Goal: Answer question/provide support

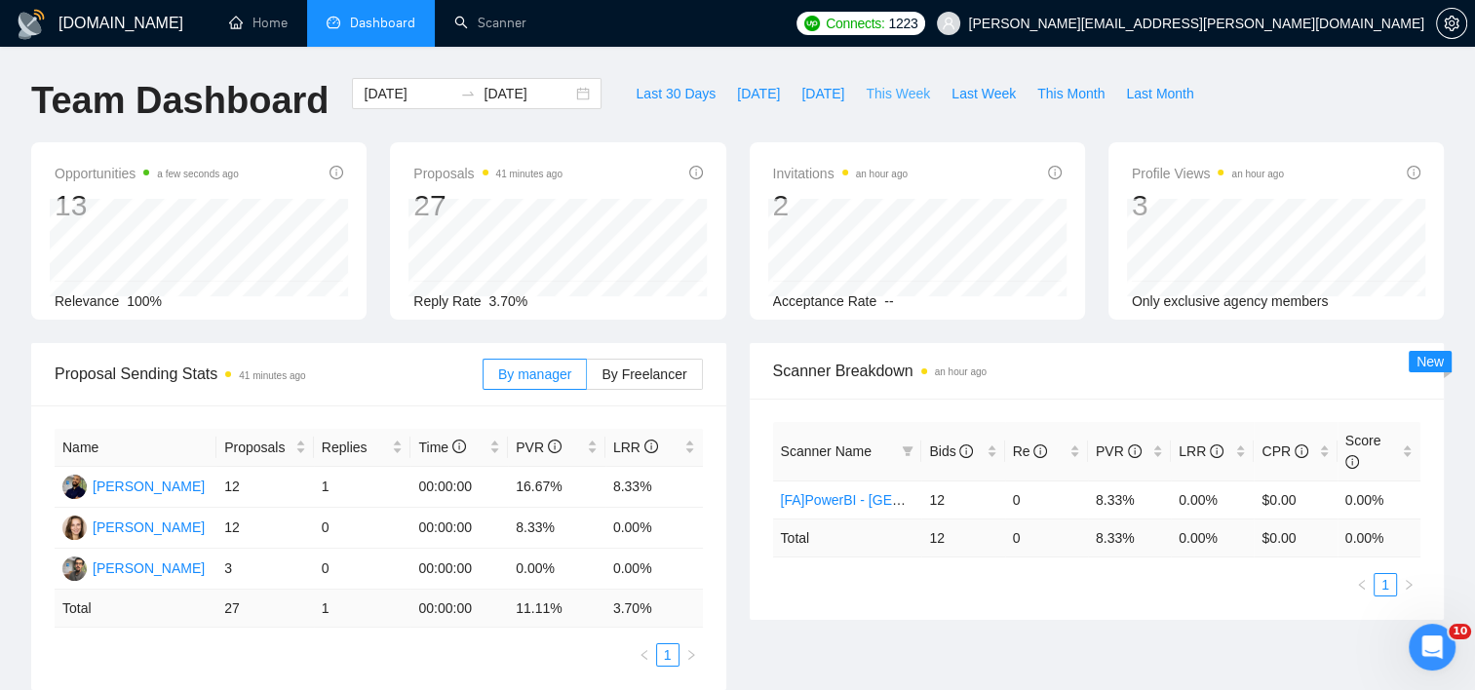
click at [889, 98] on span "This Week" at bounding box center [898, 93] width 64 height 21
type input "[DATE]"
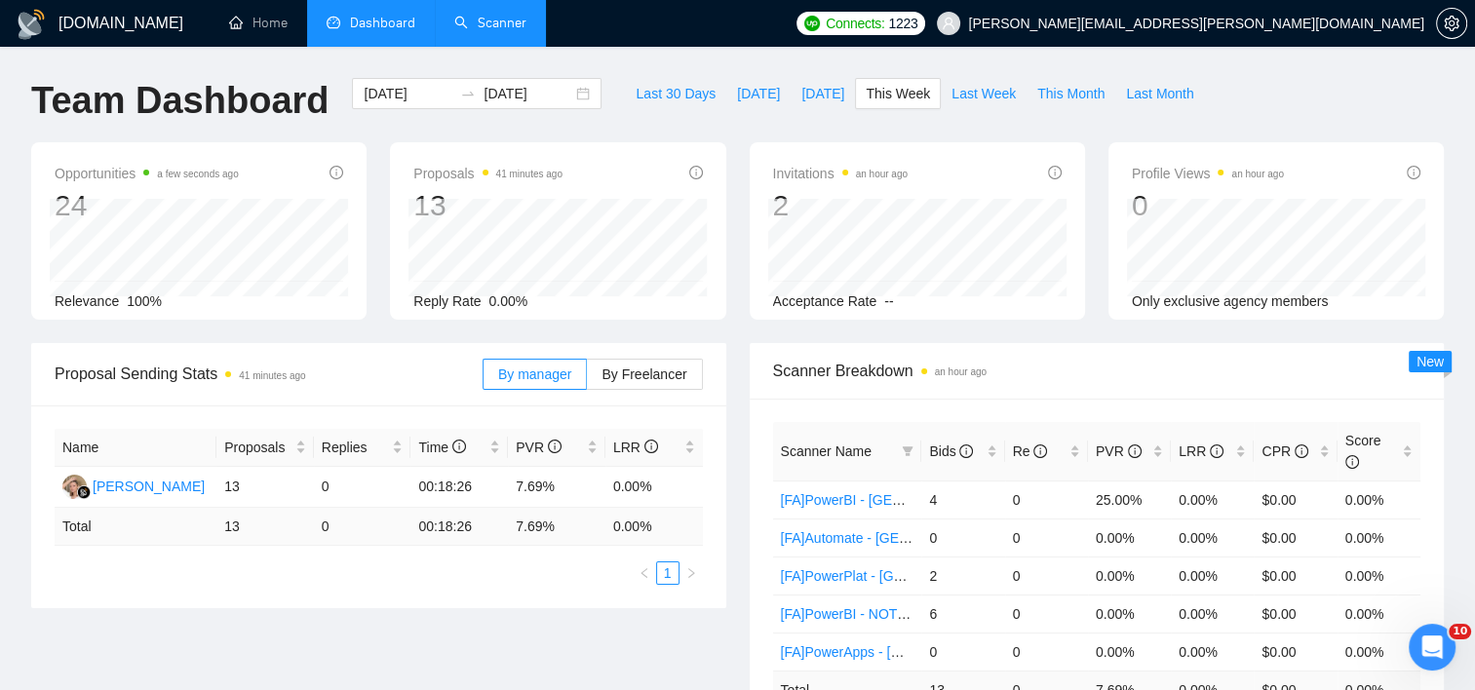
click at [522, 23] on link "Scanner" at bounding box center [490, 23] width 72 height 17
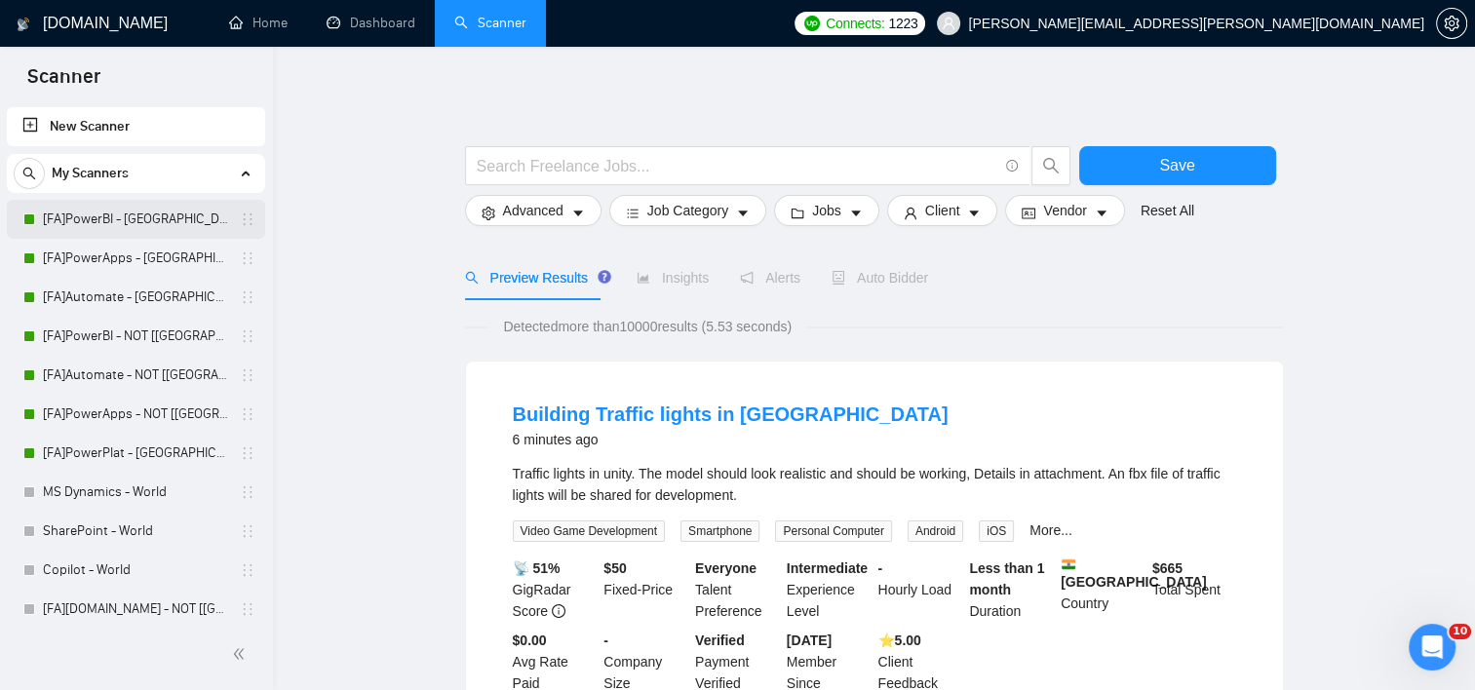
click at [133, 218] on link "[FA]PowerBI - [GEOGRAPHIC_DATA], [GEOGRAPHIC_DATA], [GEOGRAPHIC_DATA]" at bounding box center [135, 219] width 185 height 39
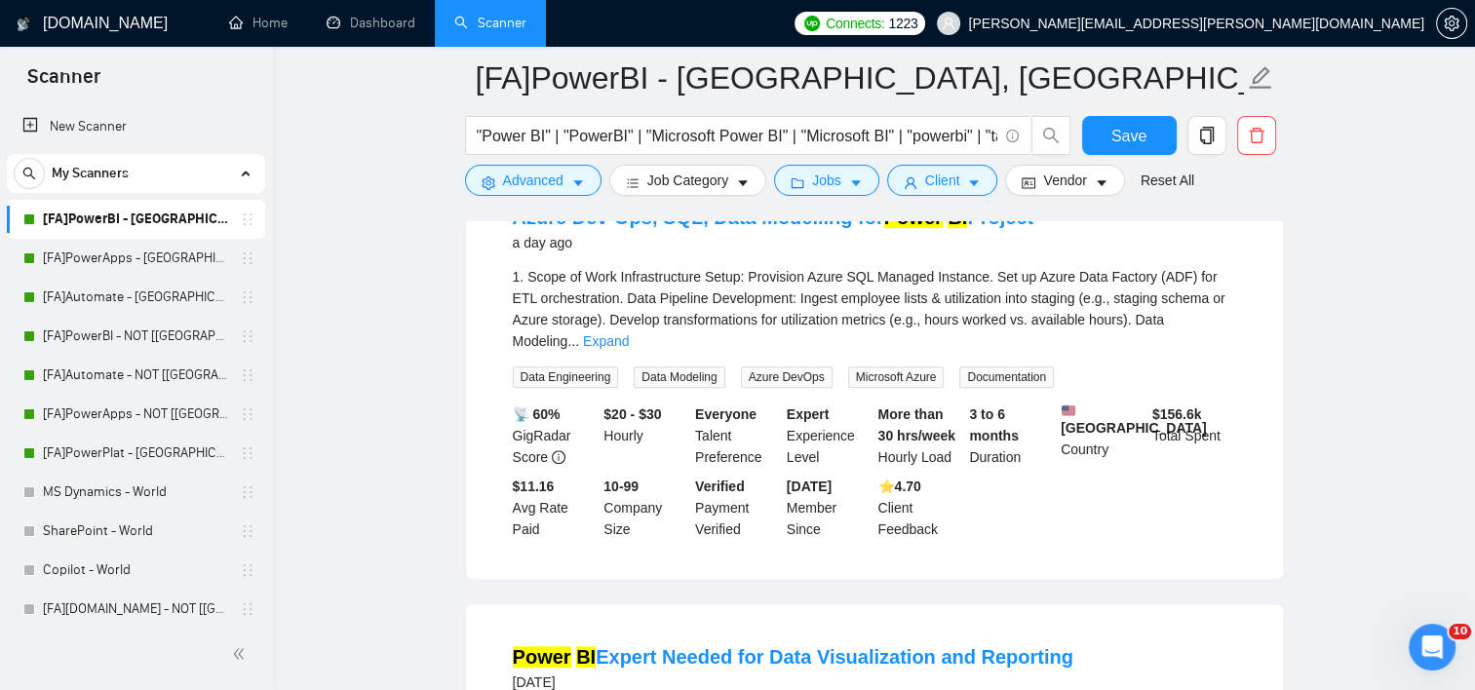
scroll to position [1072, 0]
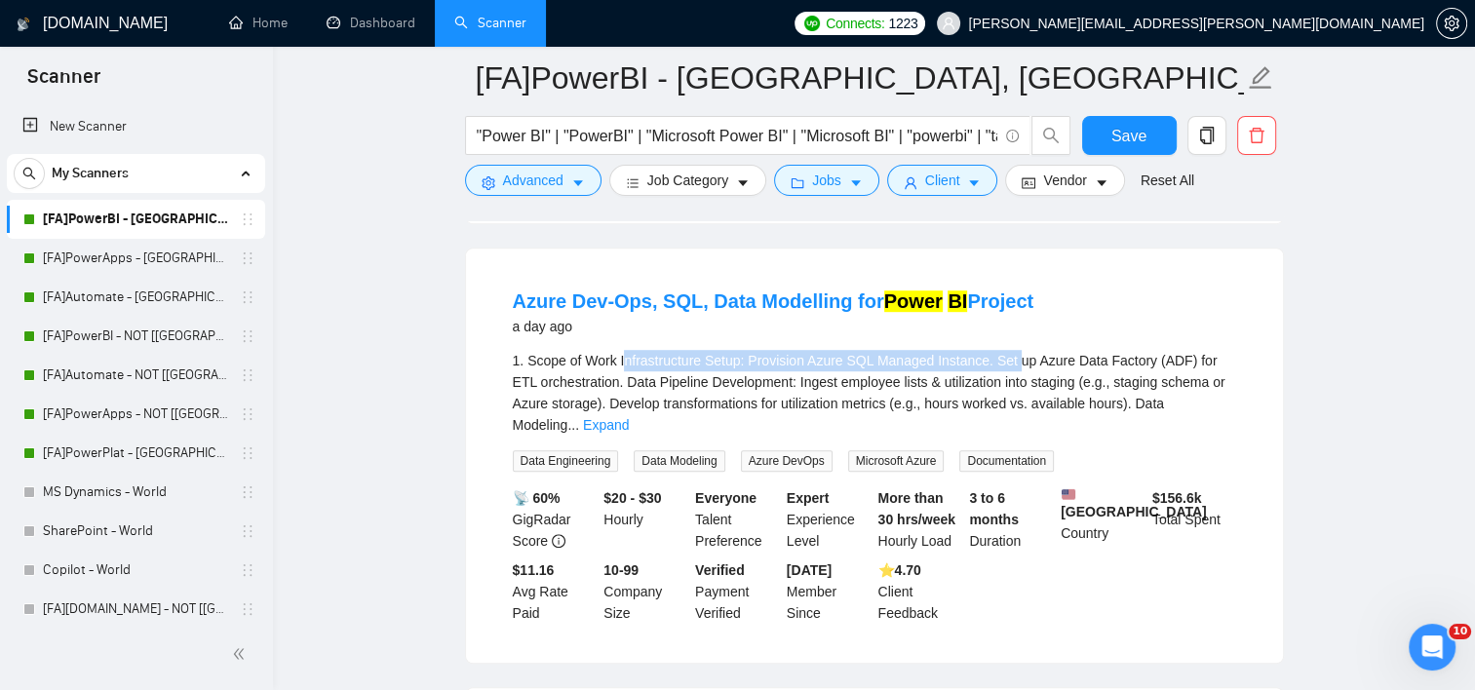
drag, startPoint x: 625, startPoint y: 337, endPoint x: 1032, endPoint y: 343, distance: 407.6
click at [1032, 353] on span "1. Scope of Work Infrastructure Setup: Provision Azure SQL Managed Instance. Se…" at bounding box center [869, 393] width 713 height 80
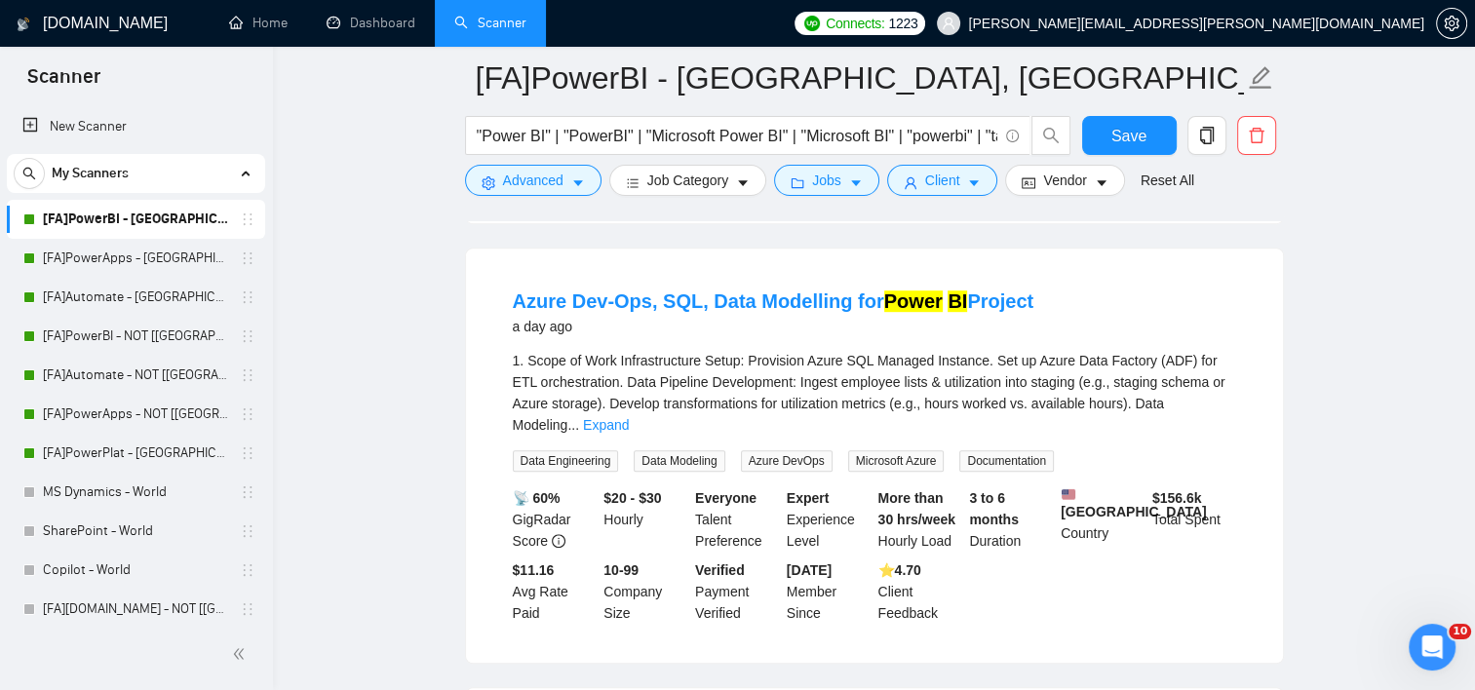
drag, startPoint x: 1032, startPoint y: 343, endPoint x: 1022, endPoint y: 356, distance: 16.6
click at [1022, 356] on span "1. Scope of Work Infrastructure Setup: Provision Azure SQL Managed Instance. Se…" at bounding box center [869, 393] width 713 height 80
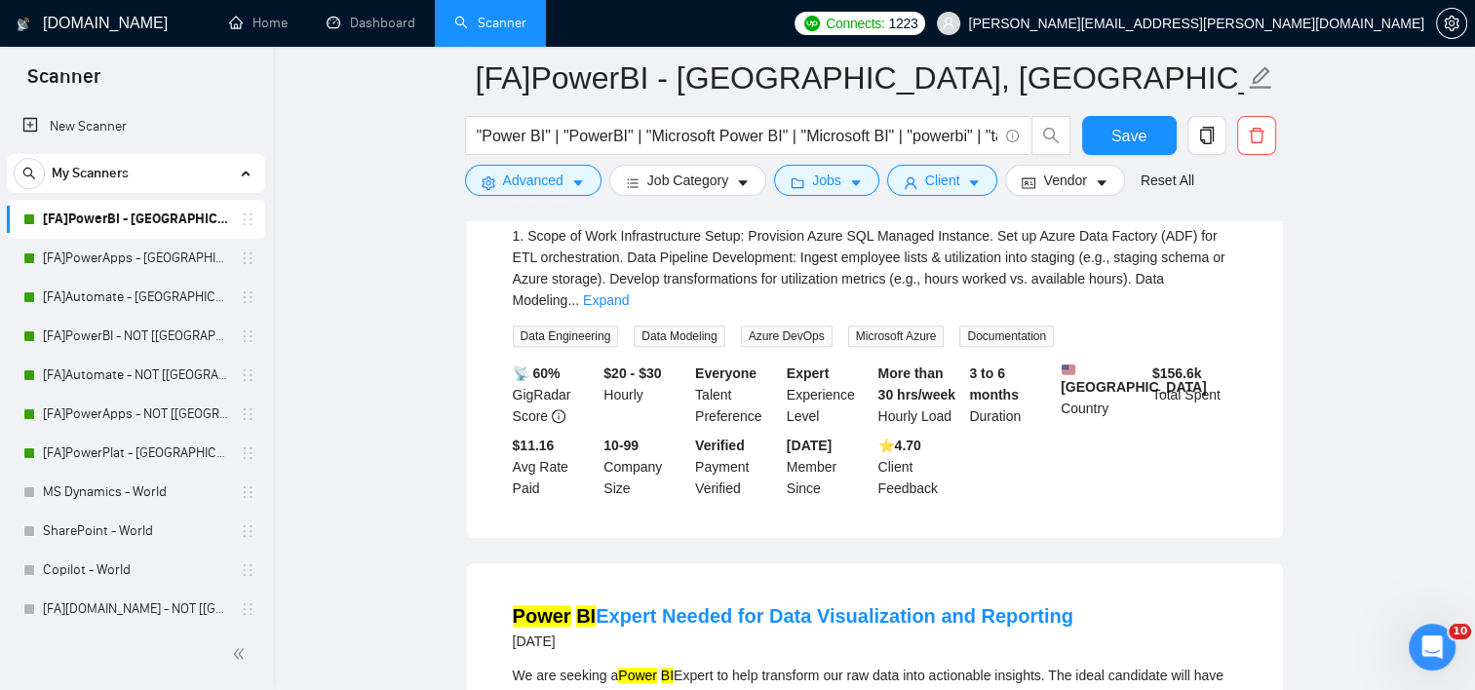
scroll to position [1365, 0]
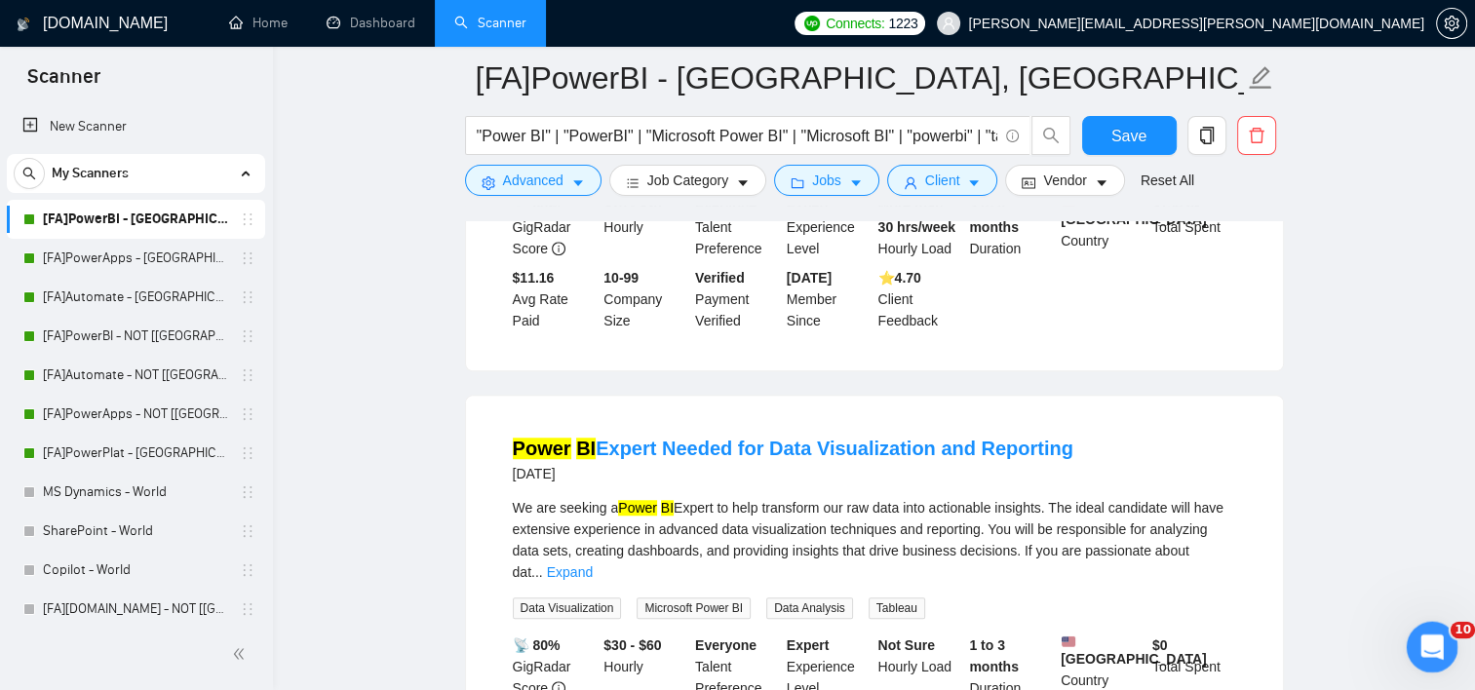
click at [1417, 642] on icon "Open Intercom Messenger" at bounding box center [1430, 645] width 32 height 32
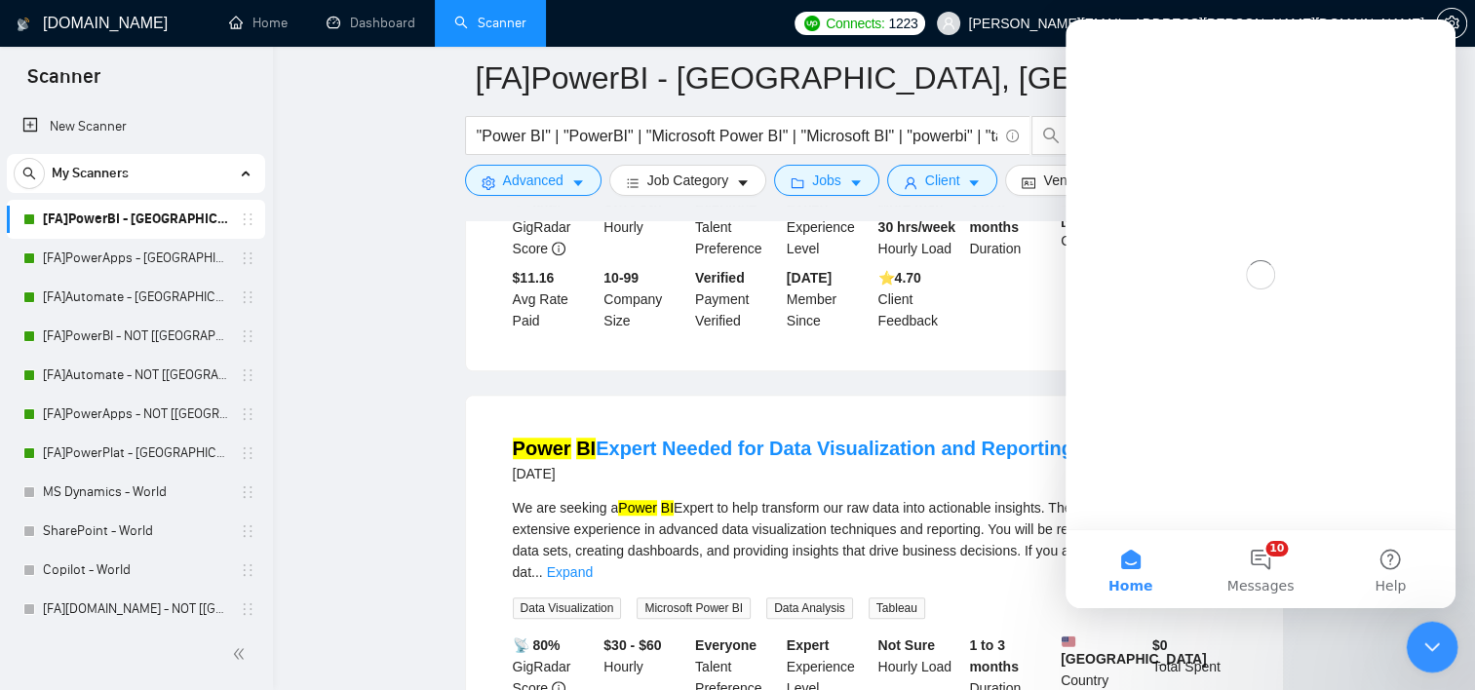
scroll to position [0, 0]
click at [1249, 569] on button "10 Messages" at bounding box center [1260, 569] width 130 height 78
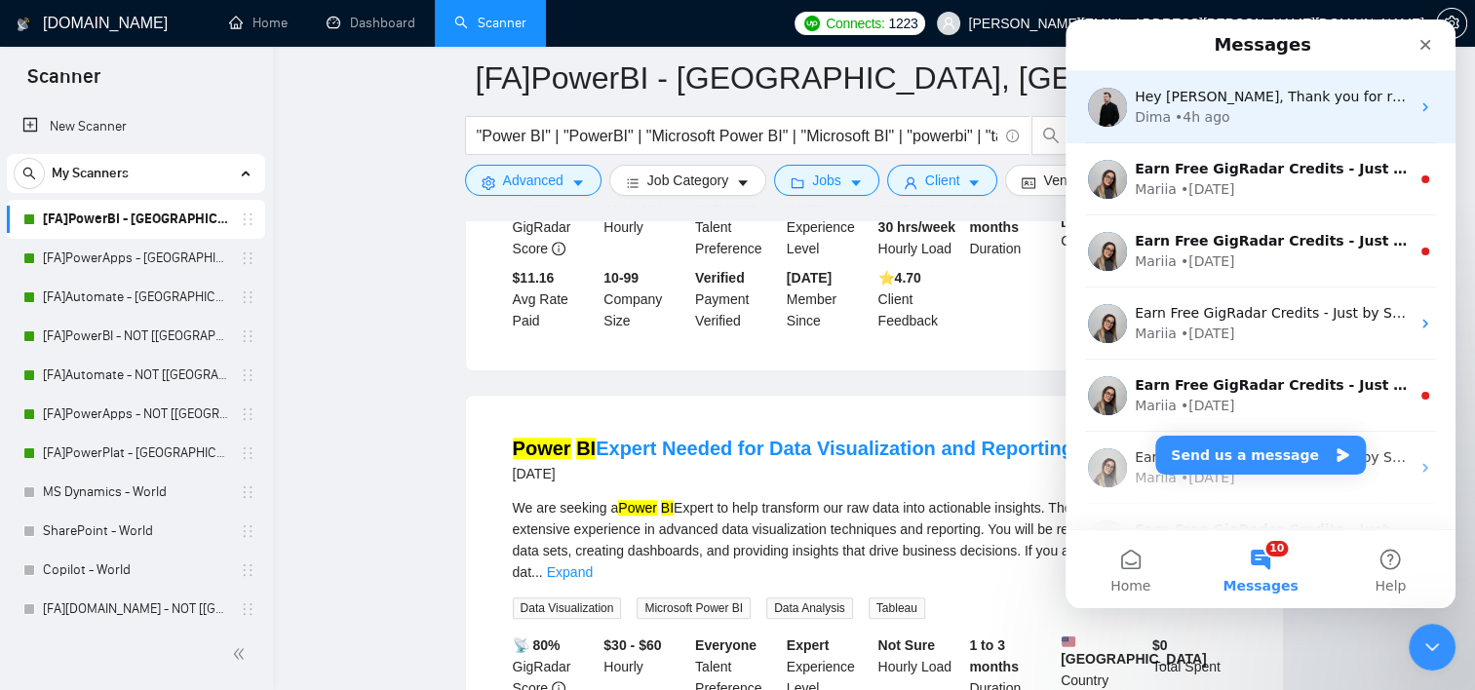
click at [1269, 113] on div "Dima • 4h ago" at bounding box center [1272, 117] width 275 height 20
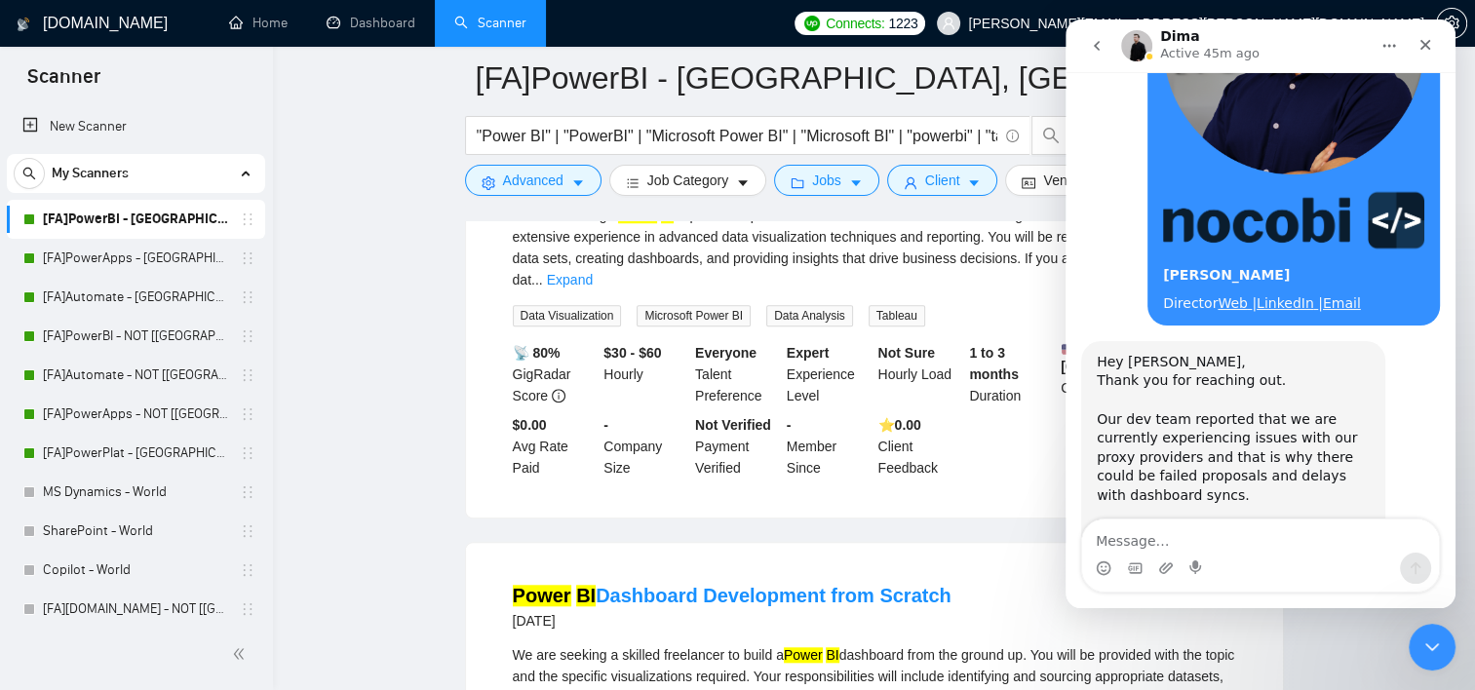
scroll to position [1514, 0]
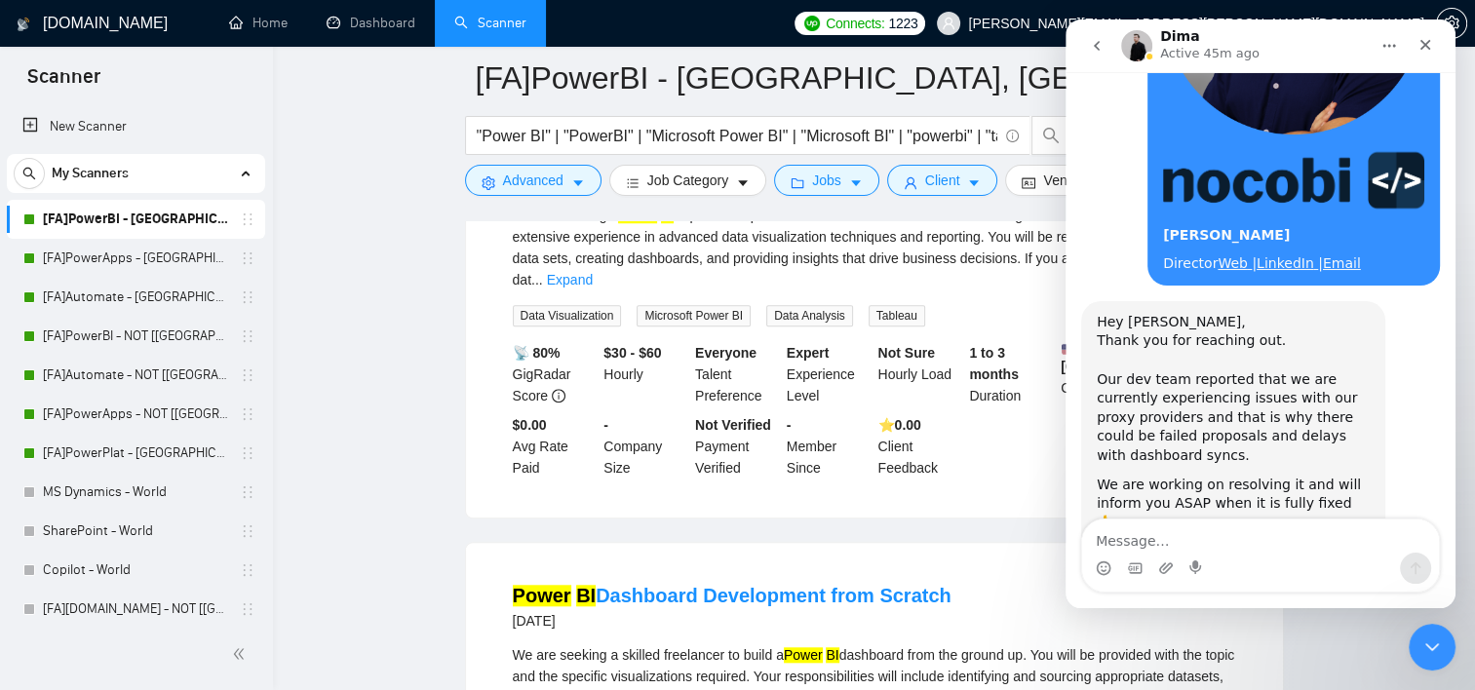
click at [1238, 546] on textarea "Message…" at bounding box center [1260, 536] width 357 height 33
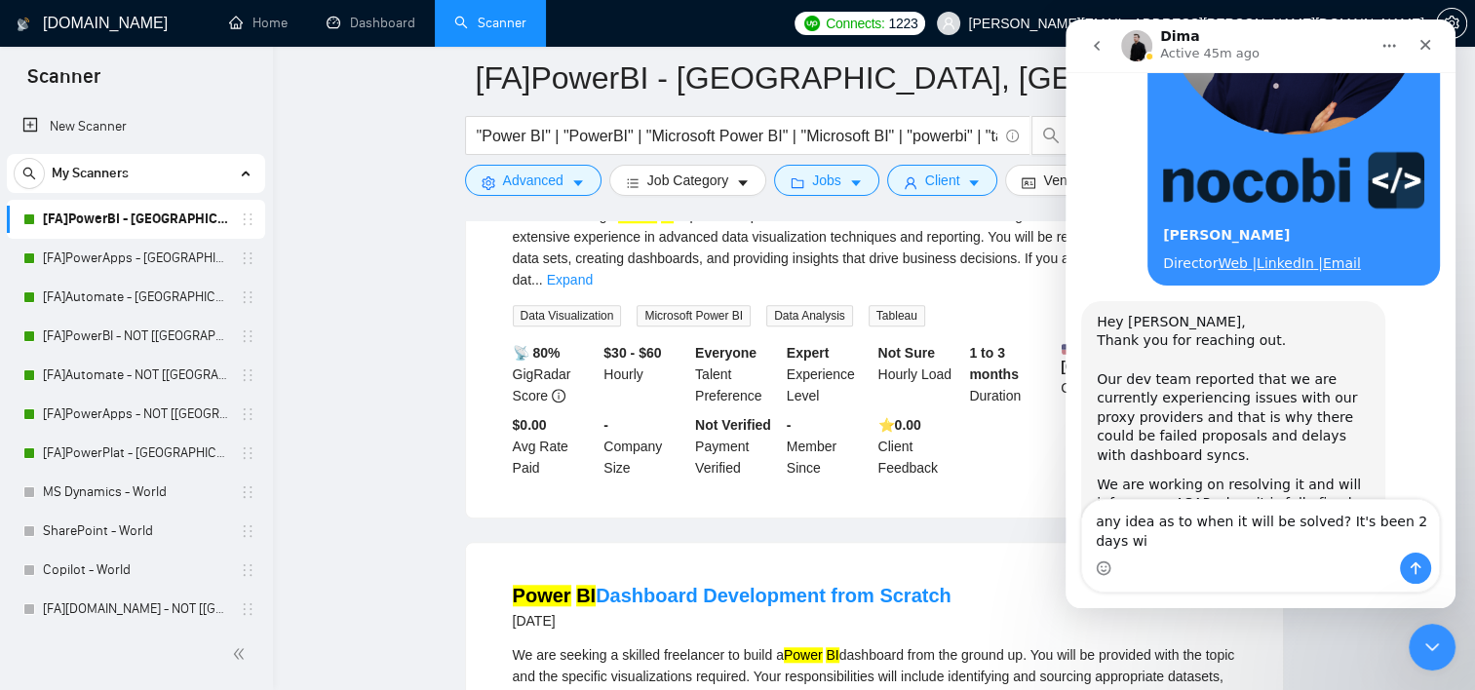
scroll to position [1534, 0]
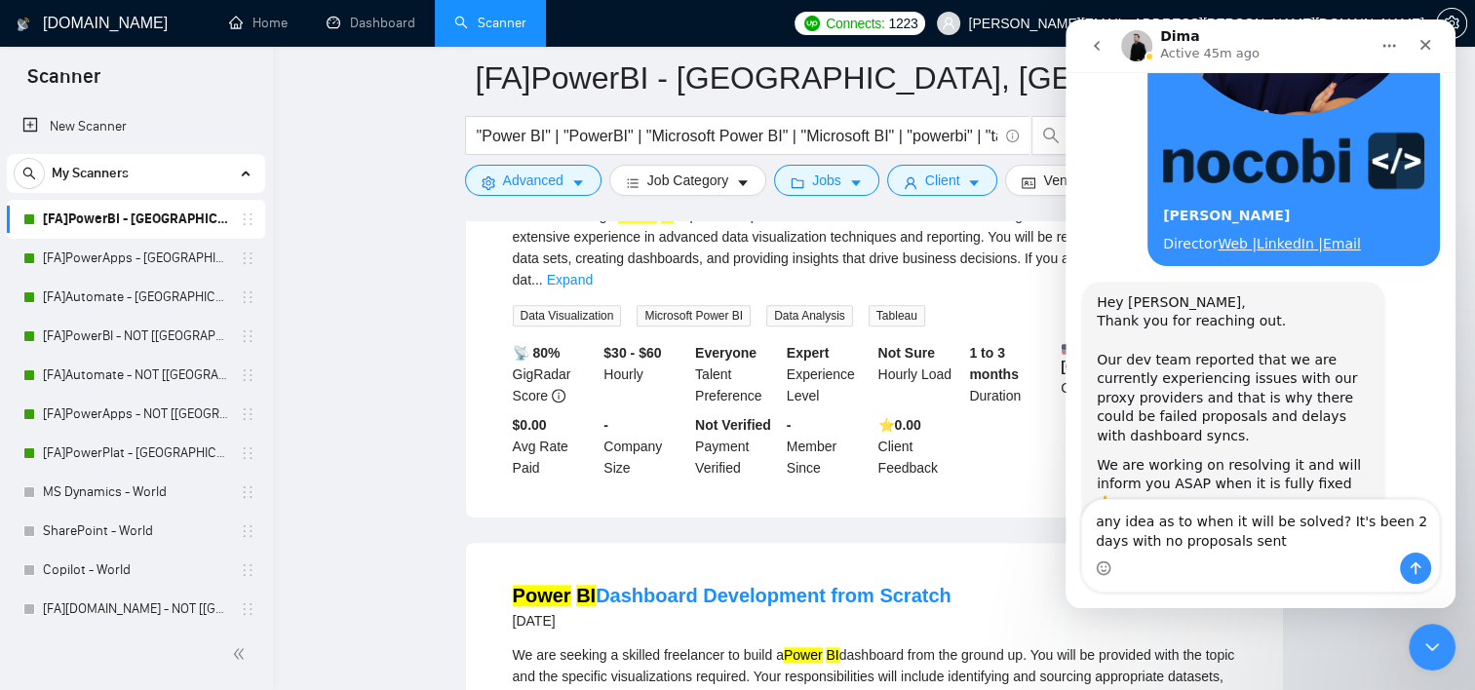
type textarea "any idea as to when it will be solved? It's been 2 days with no proposals sent."
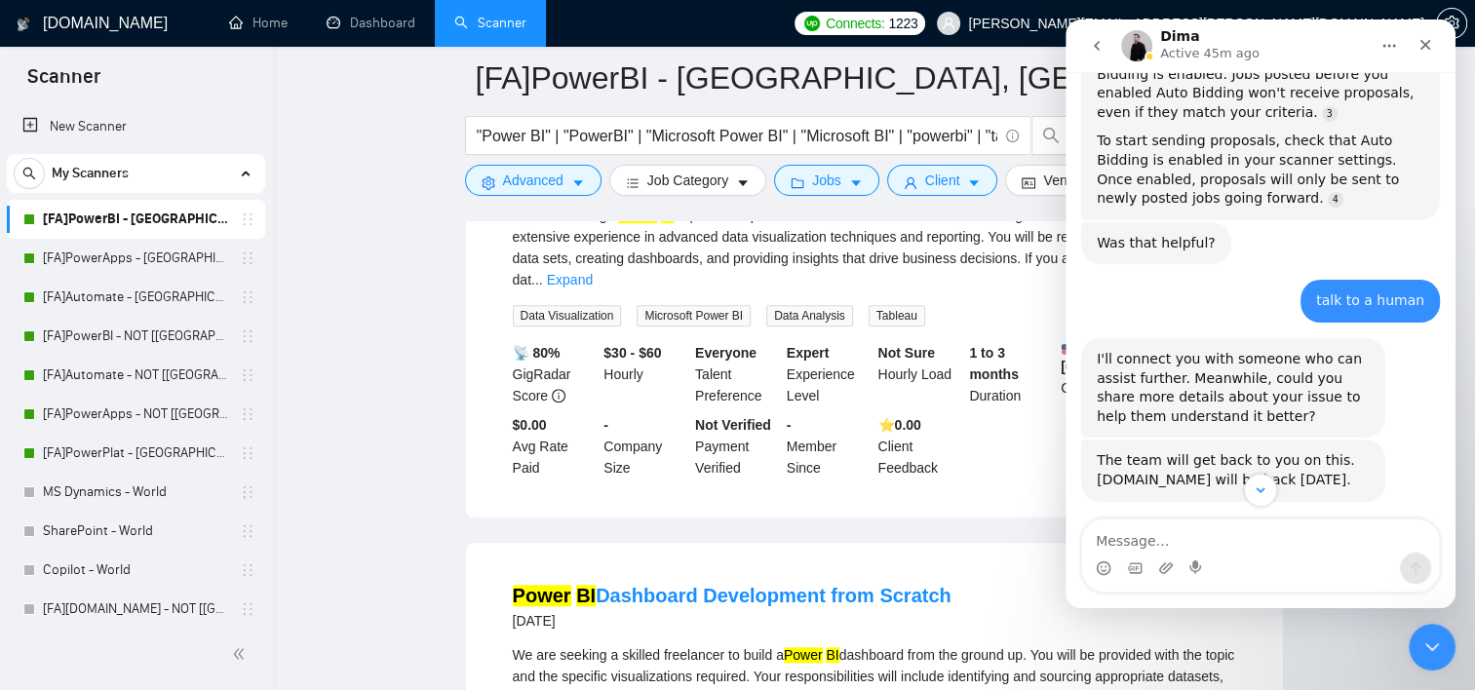
scroll to position [324, 0]
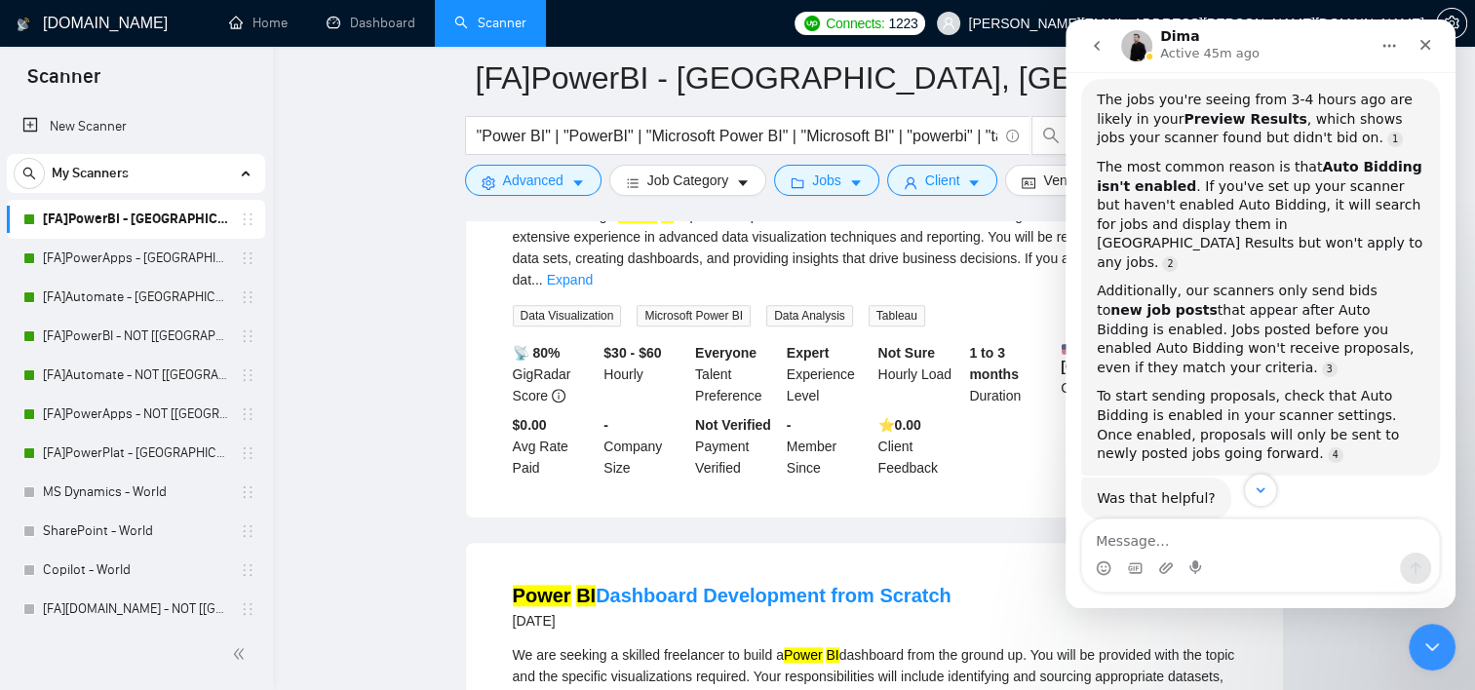
click at [1300, 29] on div "Dima Active 45m ago" at bounding box center [1245, 46] width 248 height 34
click at [1097, 39] on icon "go back" at bounding box center [1097, 46] width 16 height 16
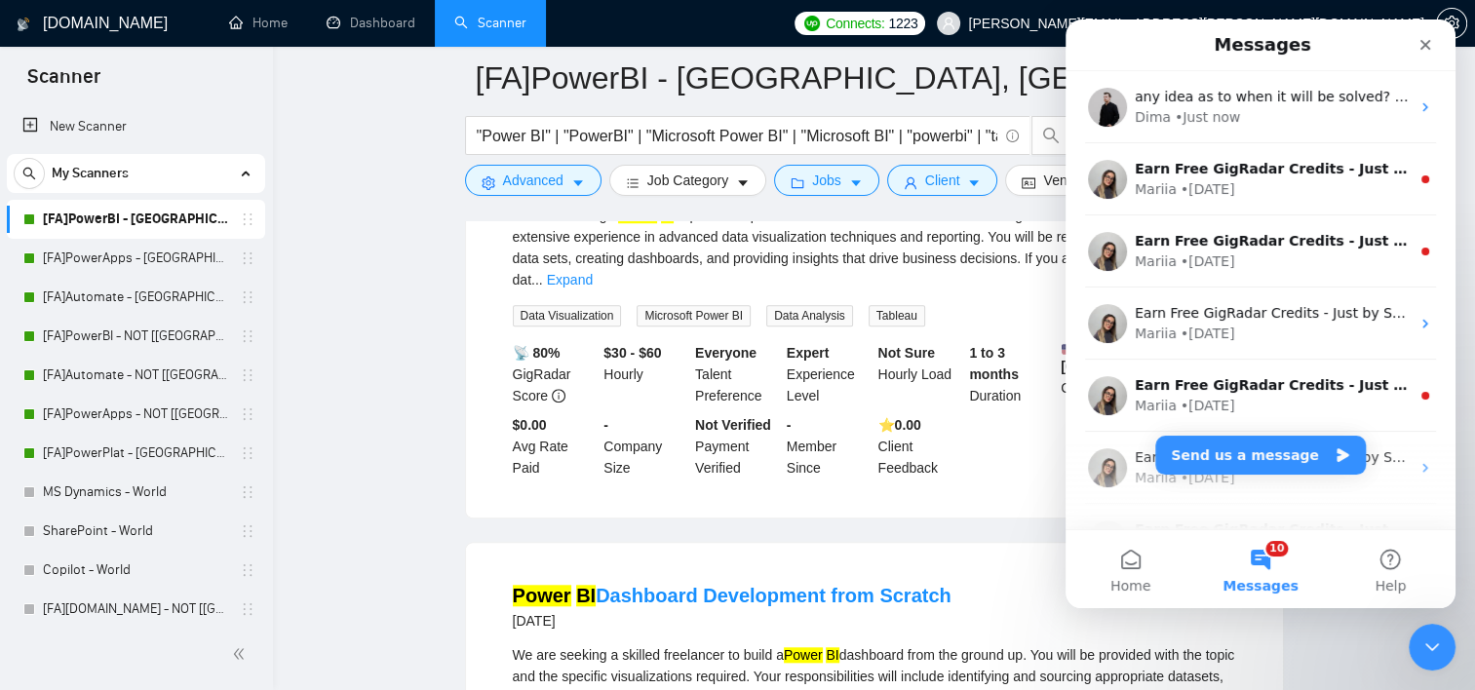
scroll to position [0, 0]
